Goal: Transaction & Acquisition: Purchase product/service

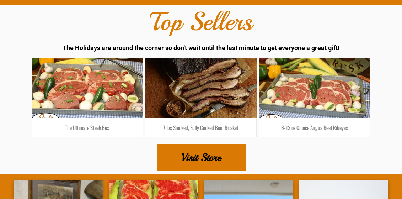
scroll to position [1163, 0]
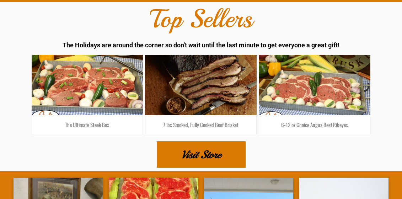
click at [179, 141] on link "Visit Store" at bounding box center [201, 154] width 89 height 26
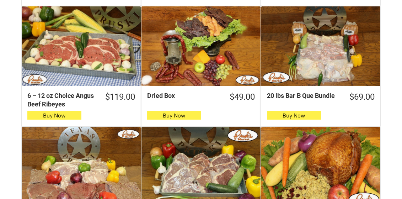
scroll to position [423, 0]
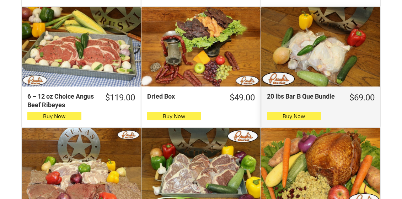
click at [332, 76] on div "20 lbs Bar B Que Bundle" at bounding box center [320, 46] width 119 height 79
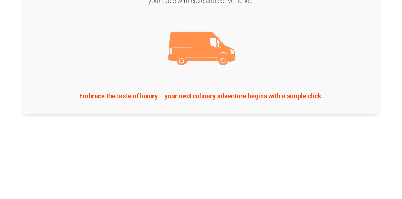
scroll to position [759, 0]
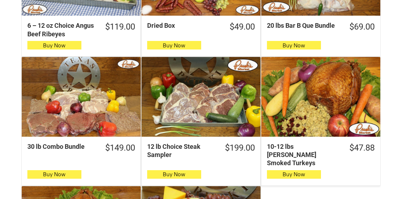
scroll to position [492, 0]
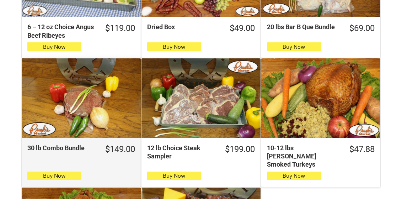
click at [58, 124] on div "30 lb Combo Bundle" at bounding box center [81, 97] width 119 height 79
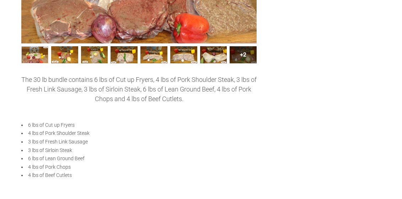
scroll to position [265, 0]
